Goal: Task Accomplishment & Management: Manage account settings

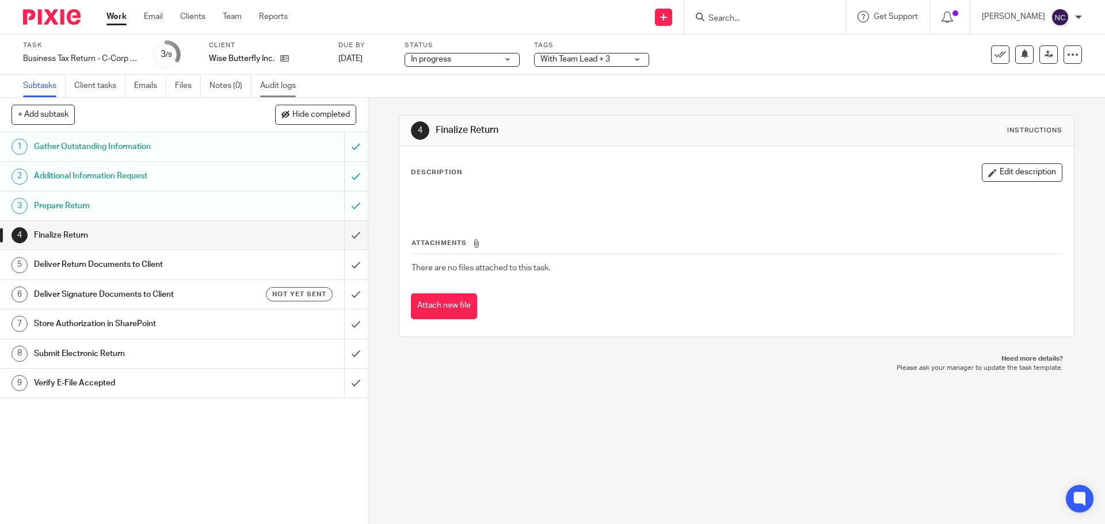
click at [278, 87] on link "Audit logs" at bounding box center [282, 86] width 44 height 22
click at [263, 86] on link "Audit logs" at bounding box center [282, 86] width 44 height 22
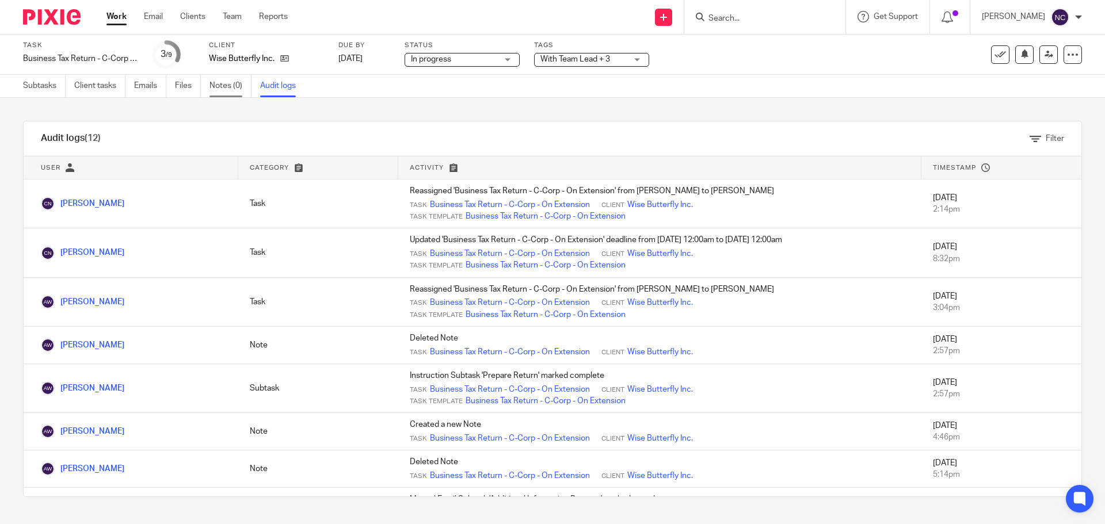
click at [220, 83] on link "Notes (0)" at bounding box center [230, 86] width 42 height 22
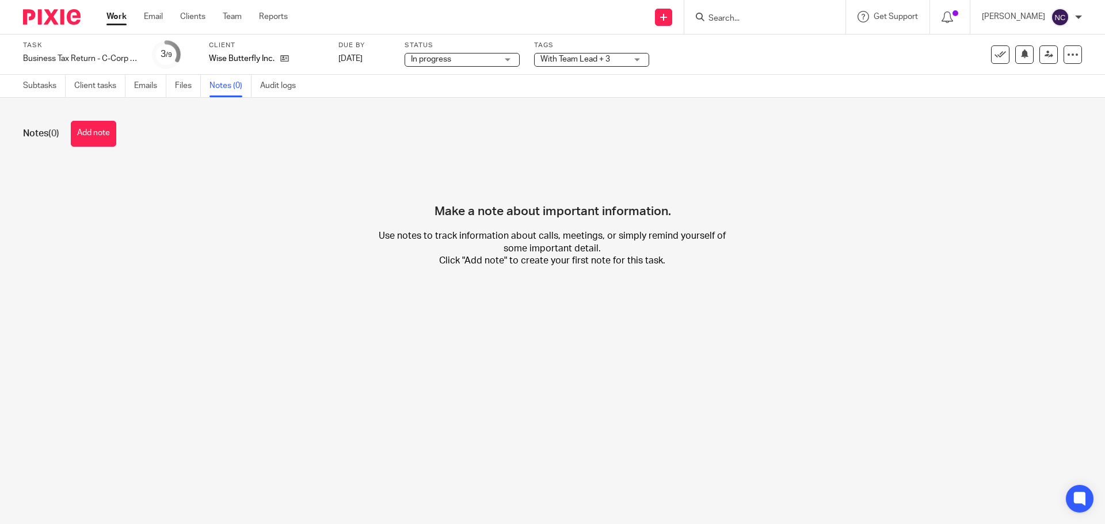
drag, startPoint x: 93, startPoint y: 138, endPoint x: 68, endPoint y: 136, distance: 24.8
click at [93, 138] on button "Add note" at bounding box center [93, 134] width 45 height 26
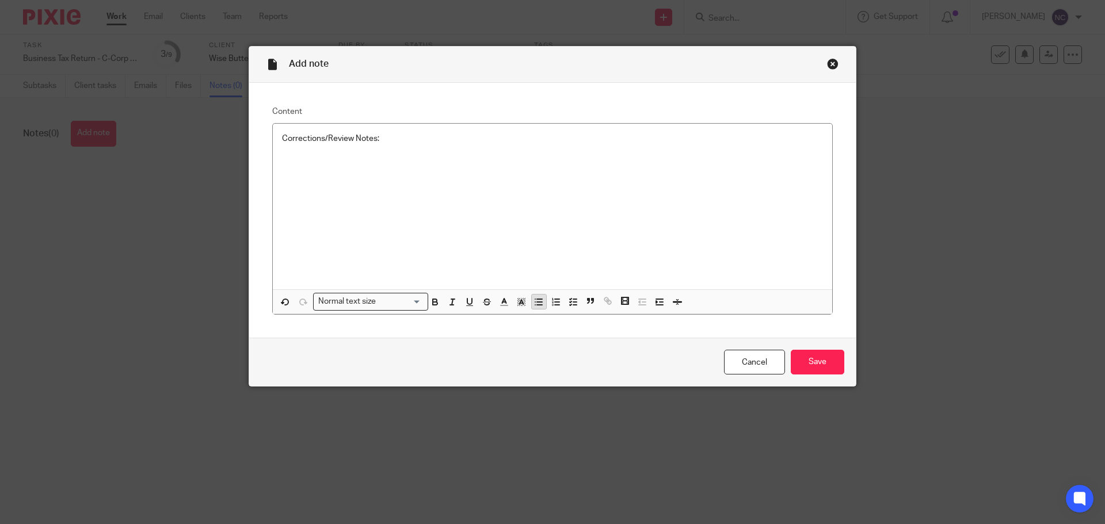
click at [537, 299] on line "button" at bounding box center [539, 299] width 5 height 0
click at [328, 151] on p at bounding box center [564, 150] width 518 height 12
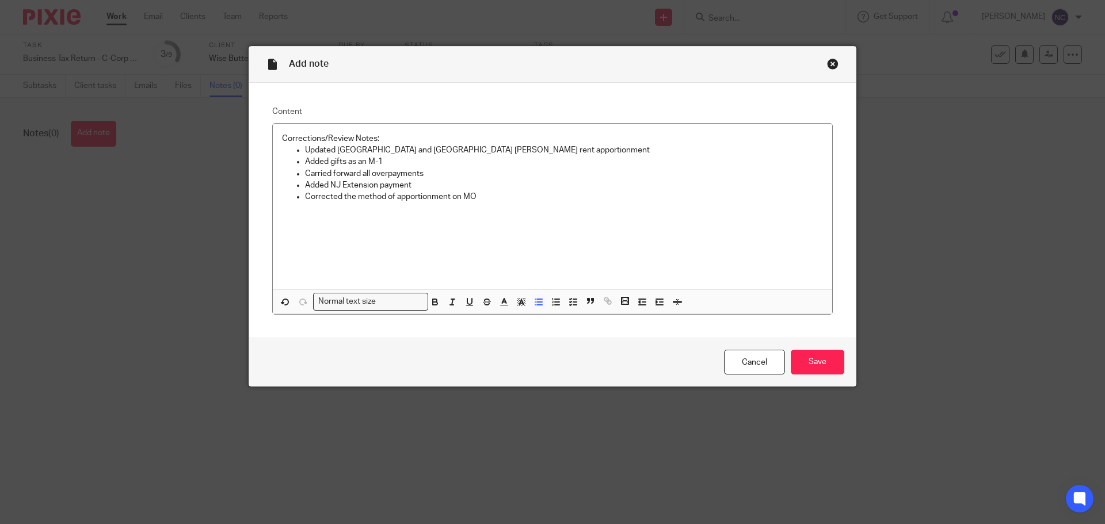
click at [483, 195] on p "Corrected the method of apportionment on MO" at bounding box center [564, 197] width 518 height 12
click at [802, 357] on input "Save" at bounding box center [818, 362] width 54 height 25
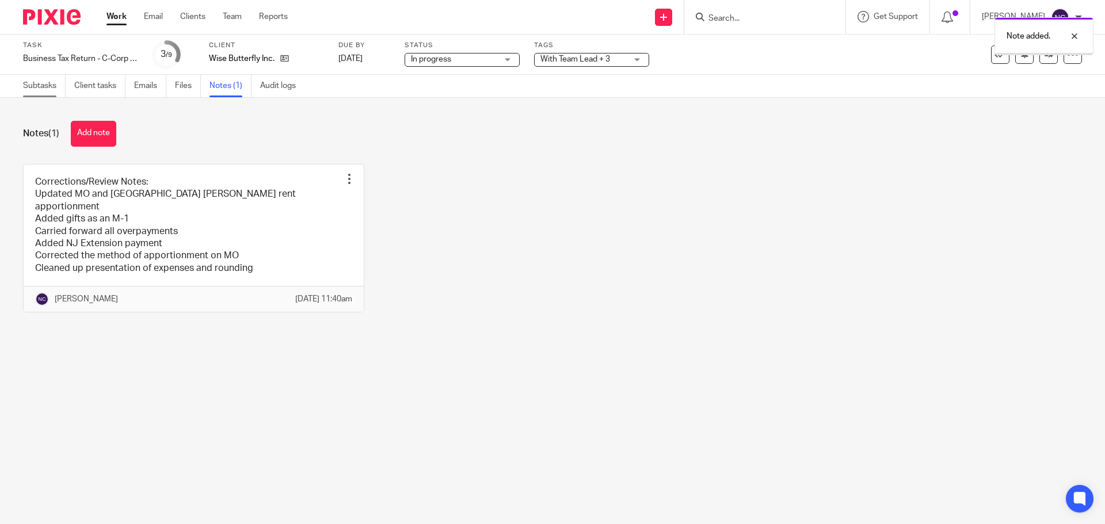
click at [56, 81] on link "Subtasks" at bounding box center [44, 86] width 43 height 22
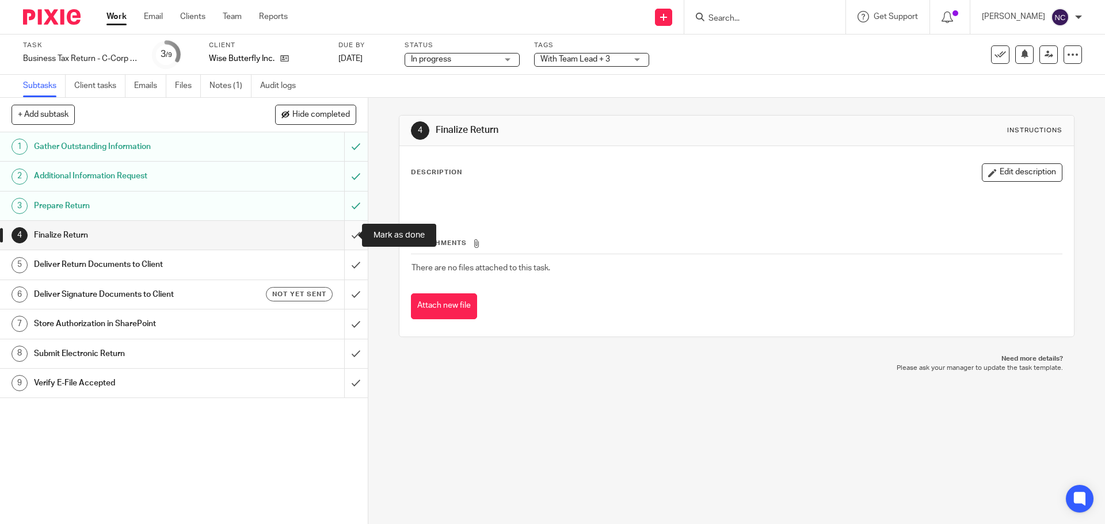
click at [348, 241] on input "submit" at bounding box center [184, 235] width 368 height 29
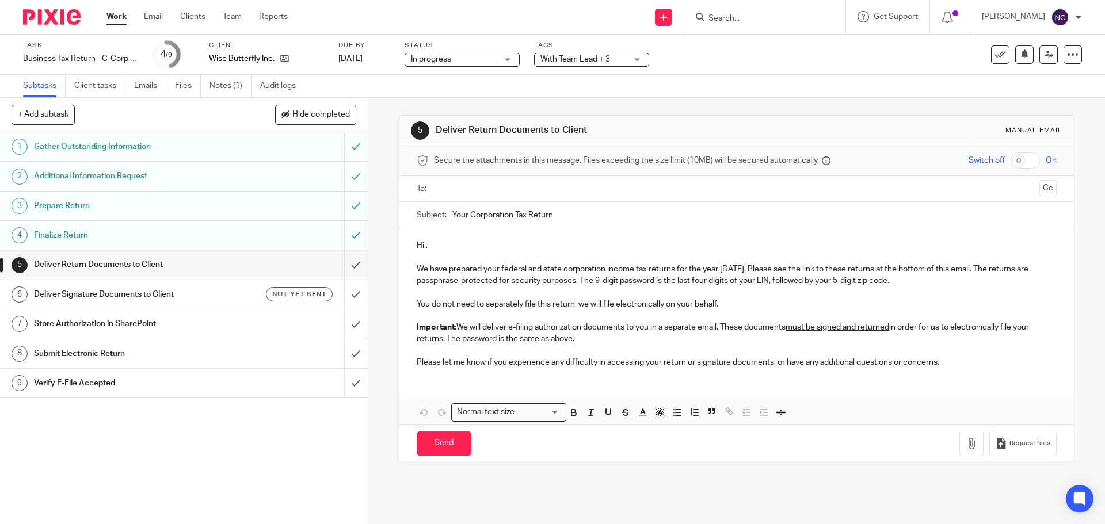
click at [563, 58] on span "With Team Lead + 3" at bounding box center [575, 59] width 70 height 8
click at [764, 67] on div "Task Business Tax Return - C-Corp - On Extension Save Business Tax Return - C-C…" at bounding box center [464, 55] width 882 height 28
click at [1045, 60] on link at bounding box center [1048, 54] width 18 height 18
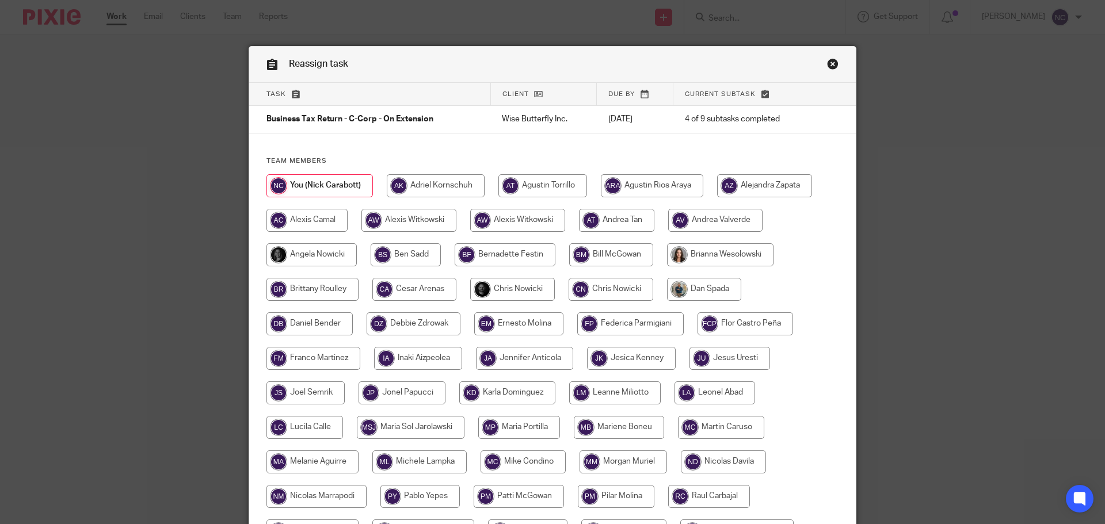
click at [518, 289] on input "radio" at bounding box center [512, 289] width 85 height 23
radio input "true"
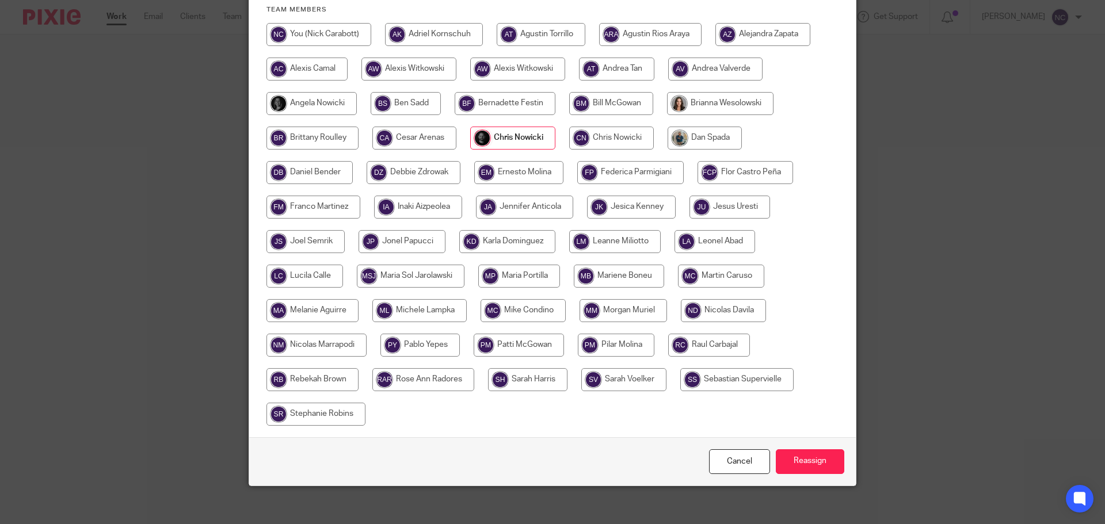
scroll to position [159, 0]
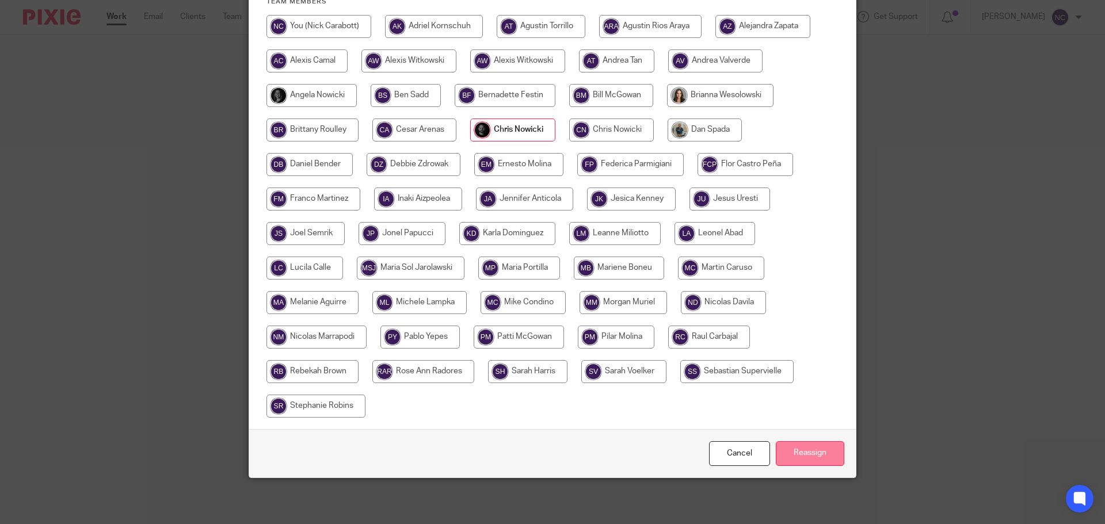
click at [804, 455] on input "Reassign" at bounding box center [810, 453] width 68 height 25
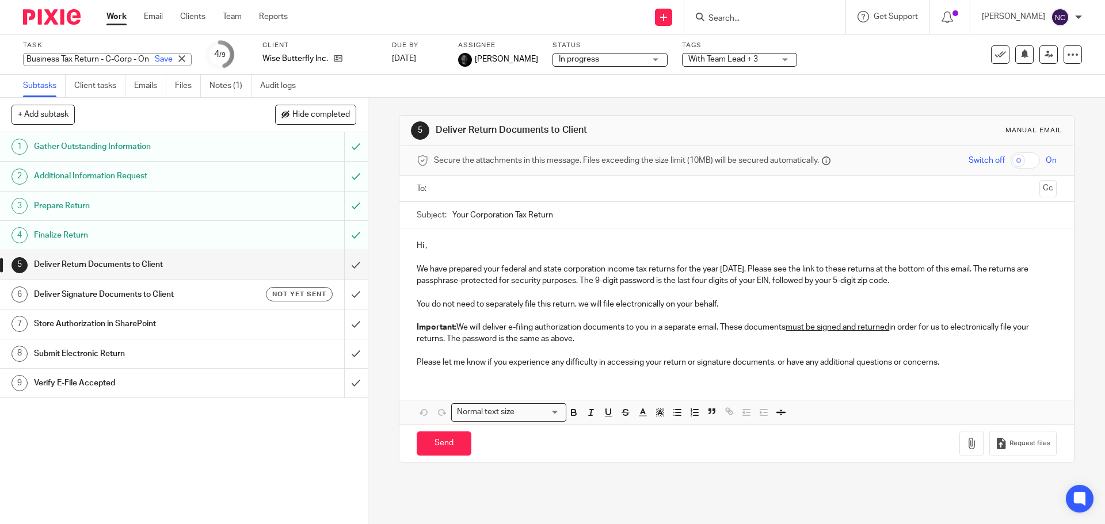
click at [60, 60] on div "Business Tax Return - C-Corp - On Extension Save Business Tax Return - C-Corp -…" at bounding box center [107, 59] width 169 height 13
click at [51, 17] on img at bounding box center [52, 17] width 58 height 16
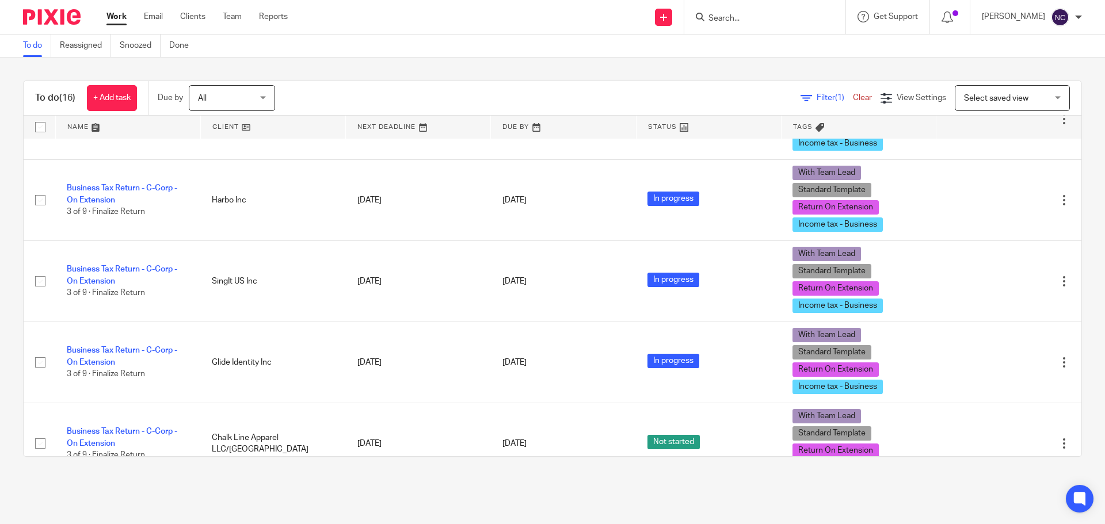
scroll to position [345, 0]
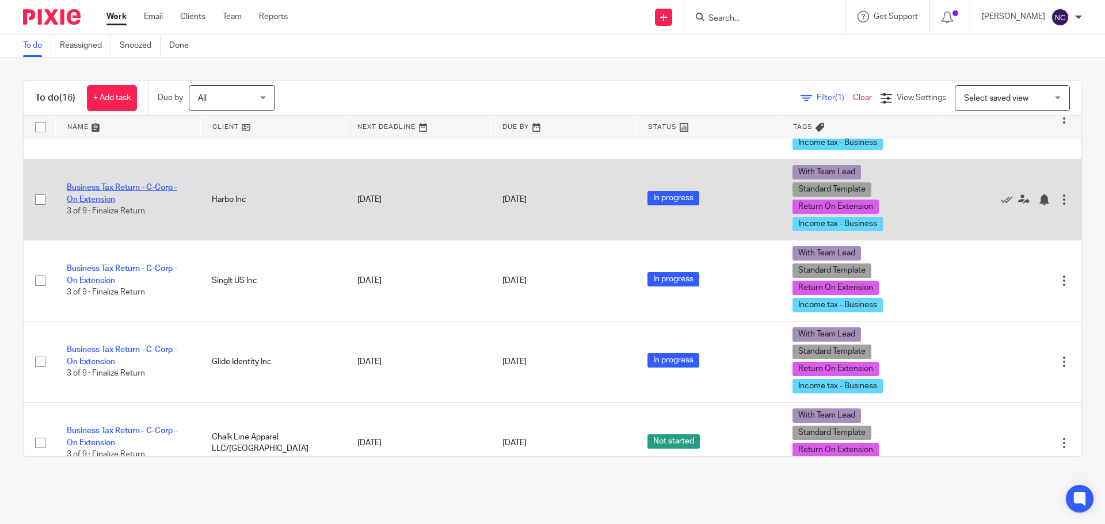
click at [159, 192] on link "Business Tax Return - C-Corp - On Extension" at bounding box center [122, 194] width 110 height 20
